Goal: Task Accomplishment & Management: Complete application form

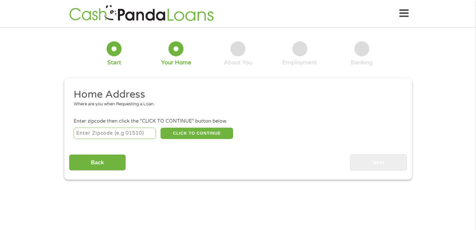
click at [99, 129] on input "number" at bounding box center [115, 133] width 82 height 11
type input "93906"
click at [194, 131] on button "CLICK TO CONTINUE" at bounding box center [197, 133] width 73 height 11
type input "93906"
type input "[PERSON_NAME]"
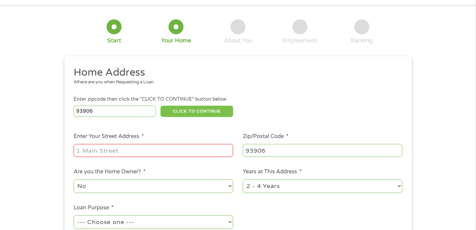
scroll to position [33, 0]
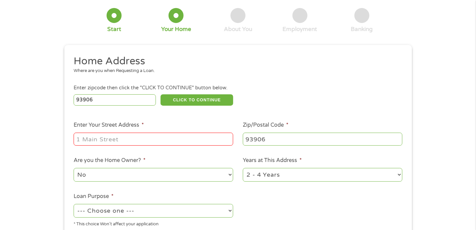
click at [115, 141] on input "Enter Your Street Address *" at bounding box center [154, 139] width 160 height 13
type input "[STREET_ADDRESS]"
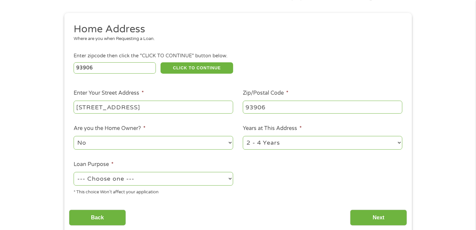
scroll to position [100, 0]
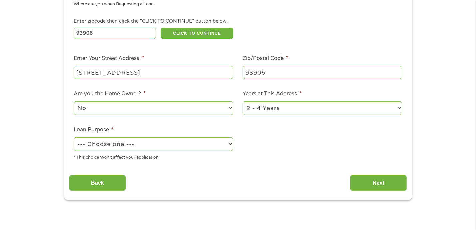
click at [112, 146] on select "--- Choose one --- Pay Bills Debt Consolidation Home Improvement Major Purchase…" at bounding box center [154, 144] width 160 height 14
select select "medicalexpenses"
click at [74, 138] on select "--- Choose one --- Pay Bills Debt Consolidation Home Improvement Major Purchase…" at bounding box center [154, 144] width 160 height 14
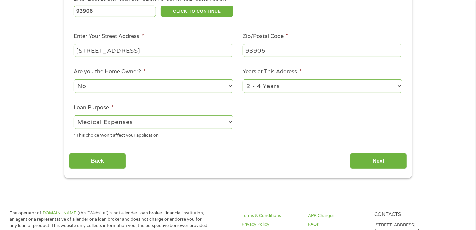
scroll to position [133, 0]
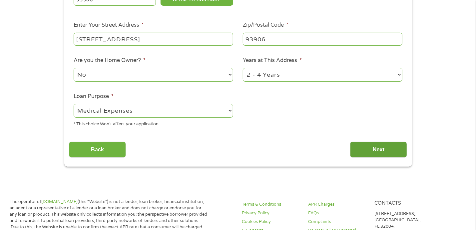
click at [385, 151] on input "Next" at bounding box center [378, 150] width 57 height 16
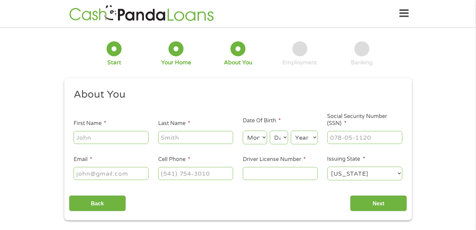
scroll to position [33, 0]
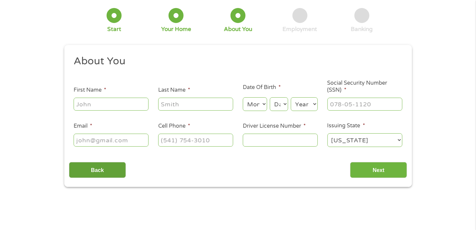
click at [95, 172] on input "Back" at bounding box center [97, 170] width 57 height 16
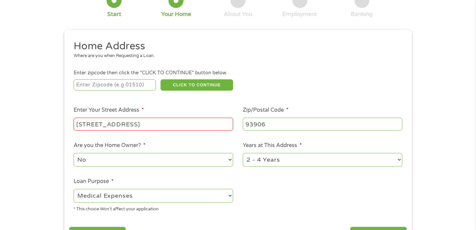
scroll to position [100, 0]
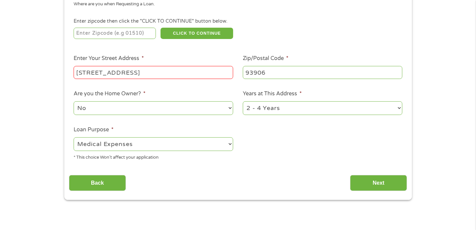
click at [296, 111] on select "1 Year or less 1 - 2 Years 2 - 4 Years Over 4 Years" at bounding box center [323, 108] width 160 height 14
select select "60months"
click at [243, 102] on select "1 Year or less 1 - 2 Years 2 - 4 Years Over 4 Years" at bounding box center [323, 108] width 160 height 14
click at [385, 187] on input "Next" at bounding box center [378, 183] width 57 height 16
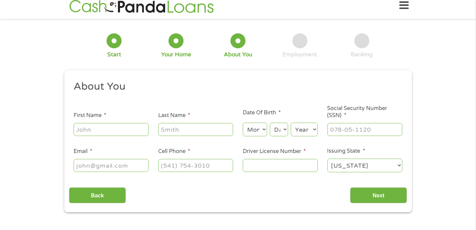
scroll to position [0, 0]
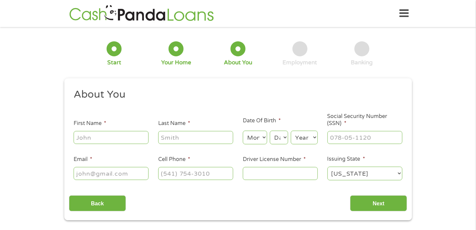
click at [102, 140] on input "First Name *" at bounding box center [111, 137] width 75 height 13
type input "[PERSON_NAME]"
type input "[EMAIL_ADDRESS][DOMAIN_NAME]"
type input "[PHONE_NUMBER]"
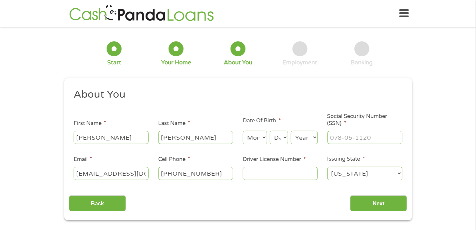
click at [256, 140] on select "Month 1 2 3 4 5 6 7 8 9 10 11 12" at bounding box center [255, 138] width 24 height 14
select select "2"
click at [243, 131] on select "Month 1 2 3 4 5 6 7 8 9 10 11 12" at bounding box center [255, 138] width 24 height 14
click at [284, 142] on select "Day 1 2 3 4 5 6 7 8 9 10 11 12 13 14 15 16 17 18 19 20 21 22 23 24 25 26 27 28 …" at bounding box center [279, 138] width 18 height 14
select select "13"
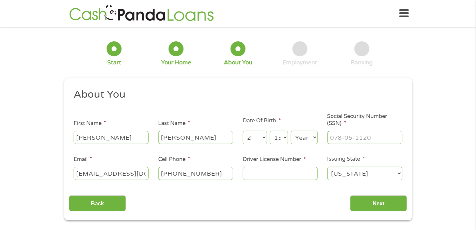
click at [270, 131] on select "Day 1 2 3 4 5 6 7 8 9 10 11 12 13 14 15 16 17 18 19 20 21 22 23 24 25 26 27 28 …" at bounding box center [279, 138] width 18 height 14
click at [310, 140] on select "Year [DATE] 2006 2005 2004 2003 2002 2001 2000 1999 1998 1997 1996 1995 1994 19…" at bounding box center [304, 138] width 27 height 14
select select "1959"
click at [291, 131] on select "Year [DATE] 2006 2005 2004 2003 2002 2001 2000 1999 1998 1997 1996 1995 1994 19…" at bounding box center [304, 138] width 27 height 14
click at [356, 134] on input "___-__-____" at bounding box center [365, 137] width 75 height 13
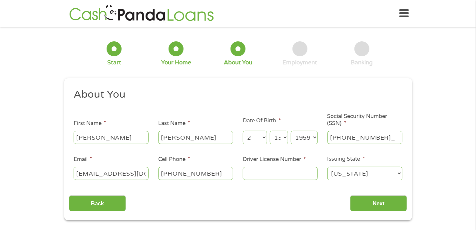
type input "554-33-6915"
drag, startPoint x: 202, startPoint y: 175, endPoint x: 183, endPoint y: 177, distance: 19.1
click at [183, 177] on input "[PHONE_NUMBER]" at bounding box center [195, 173] width 75 height 13
click at [222, 177] on input "[PHONE_NUMBER]" at bounding box center [195, 173] width 75 height 13
drag, startPoint x: 221, startPoint y: 176, endPoint x: 180, endPoint y: 178, distance: 41.1
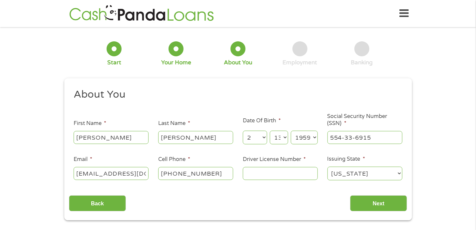
click at [180, 178] on input "[PHONE_NUMBER]" at bounding box center [195, 173] width 75 height 13
type input "[PHONE_NUMBER]"
click at [277, 175] on input "Driver License Number *" at bounding box center [280, 173] width 75 height 13
type input "N7224935"
click at [388, 203] on input "Next" at bounding box center [378, 203] width 57 height 16
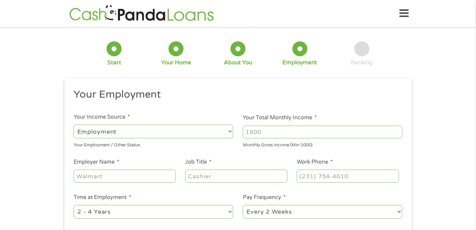
scroll to position [3, 3]
click at [186, 131] on select "--- Choose one --- Employment [DEMOGRAPHIC_DATA] Benefits" at bounding box center [154, 132] width 160 height 14
click at [274, 131] on input "Your Total Monthly Income *" at bounding box center [323, 132] width 160 height 13
type input "2500"
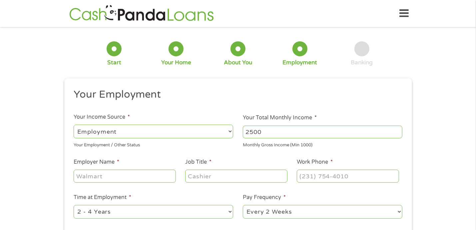
click at [121, 173] on input "Employer Name *" at bounding box center [125, 176] width 102 height 13
type input "SAS Retail"
type input "Team Lead"
type input "[PHONE_NUMBER]"
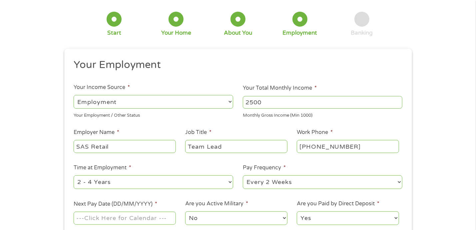
scroll to position [100, 0]
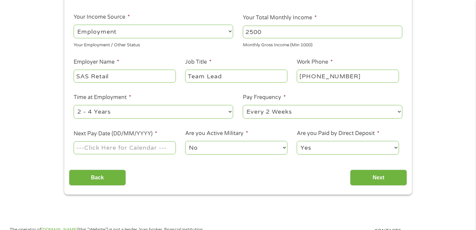
click at [150, 110] on select "--- Choose one --- 1 Year or less 1 - 2 Years 2 - 4 Years Over 4 Years" at bounding box center [154, 112] width 160 height 14
select select "60months"
click at [74, 105] on select "--- Choose one --- 1 Year or less 1 - 2 Years 2 - 4 Years Over 4 Years" at bounding box center [154, 112] width 160 height 14
click at [119, 149] on input "Next Pay Date (DD/MM/YYYY) *" at bounding box center [125, 147] width 102 height 13
type input "[DATE]"
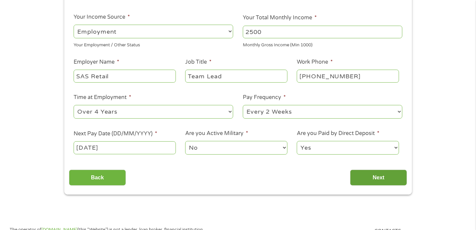
click at [390, 177] on input "Next" at bounding box center [378, 178] width 57 height 16
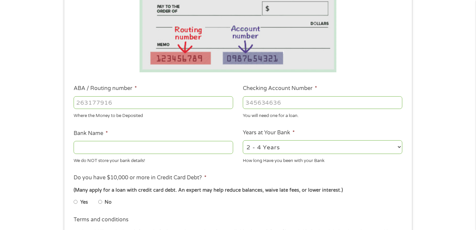
scroll to position [133, 0]
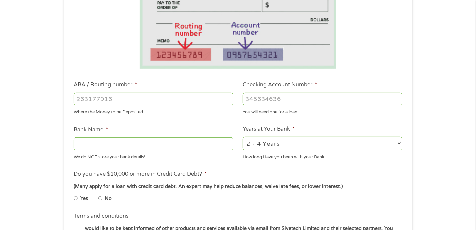
click at [123, 99] on input "ABA / Routing number *" at bounding box center [154, 99] width 160 height 13
type input "322271627"
type input "[PERSON_NAME] [PERSON_NAME] BANK NA"
type input "322271627"
click at [287, 96] on input "Checking Account Number *" at bounding box center [323, 99] width 160 height 13
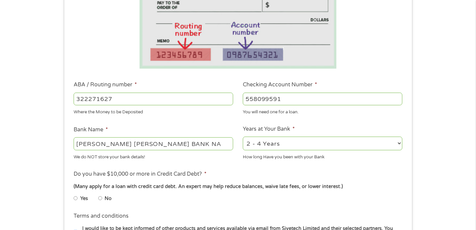
type input "558099591"
click at [277, 145] on select "2 - 4 Years 6 - 12 Months 1 - 2 Years Over 4 Years" at bounding box center [323, 144] width 160 height 14
select select "60months"
click at [243, 137] on select "2 - 4 Years 6 - 12 Months 1 - 2 Years Over 4 Years" at bounding box center [323, 144] width 160 height 14
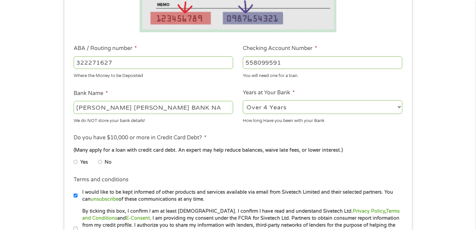
scroll to position [233, 0]
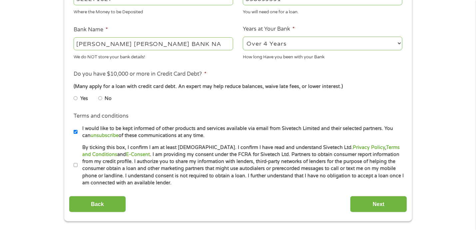
click at [101, 99] on input "No" at bounding box center [100, 98] width 4 height 11
radio input "true"
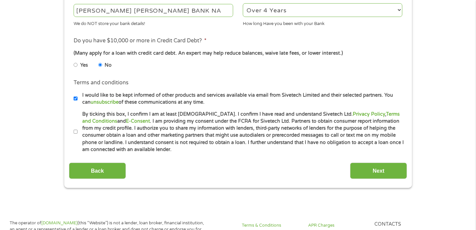
click at [73, 99] on li "Terms and conditions I would like to be kept informed of other products and ser…" at bounding box center [238, 92] width 338 height 27
click at [75, 99] on input "I would like to be kept informed of other products and services available via e…" at bounding box center [76, 98] width 4 height 11
checkbox input "false"
click at [76, 131] on input "By ticking this box, I confirm I am at least [DEMOGRAPHIC_DATA]. I confirm I ha…" at bounding box center [76, 132] width 4 height 11
checkbox input "true"
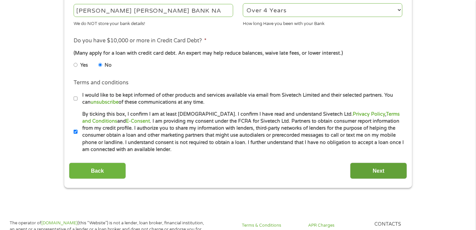
click at [389, 168] on input "Next" at bounding box center [378, 171] width 57 height 16
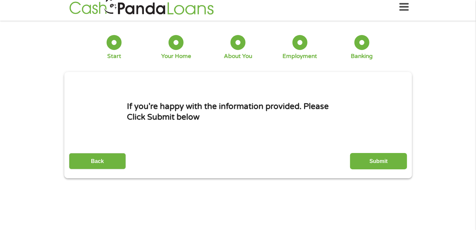
scroll to position [0, 0]
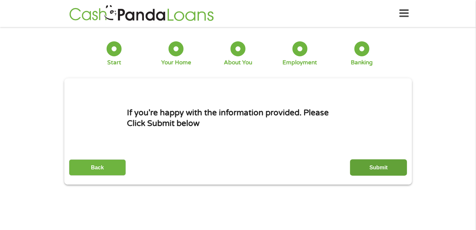
click at [375, 169] on input "Submit" at bounding box center [378, 167] width 57 height 16
